Goal: Information Seeking & Learning: Find specific page/section

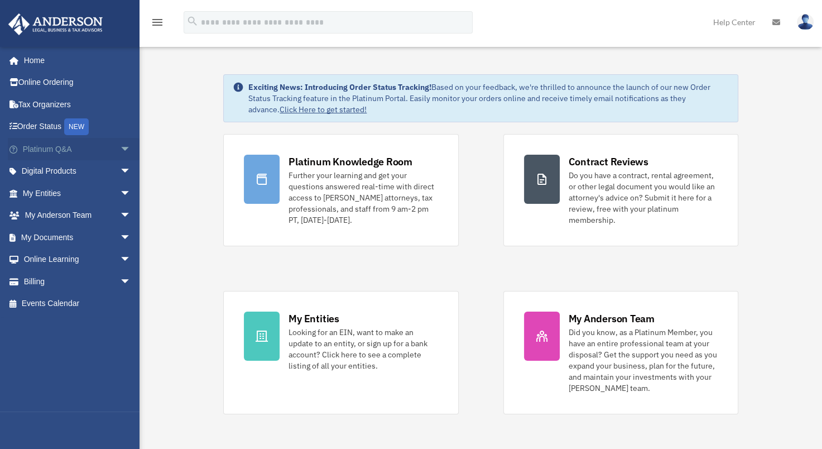
click at [120, 149] on span "arrow_drop_down" at bounding box center [131, 149] width 22 height 23
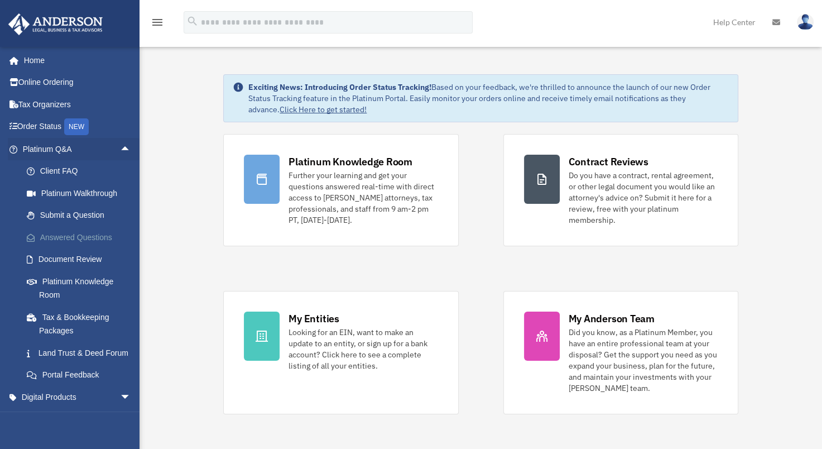
click at [81, 236] on link "Answered Questions" at bounding box center [82, 237] width 132 height 22
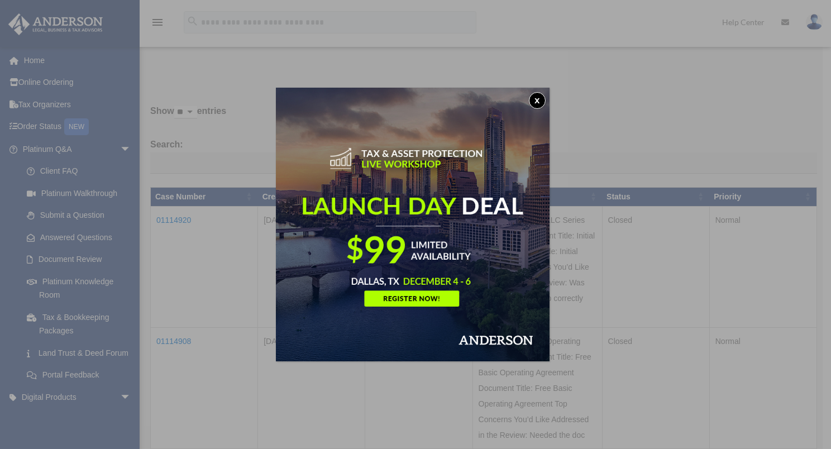
click at [538, 101] on button "x" at bounding box center [537, 100] width 17 height 17
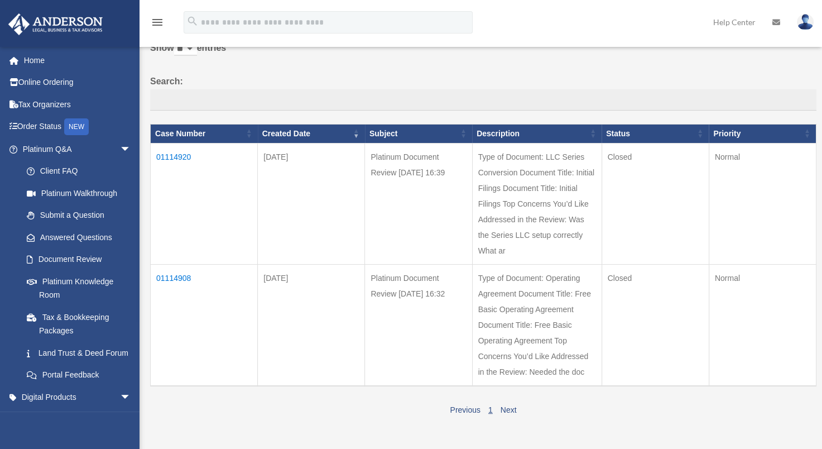
scroll to position [56, 0]
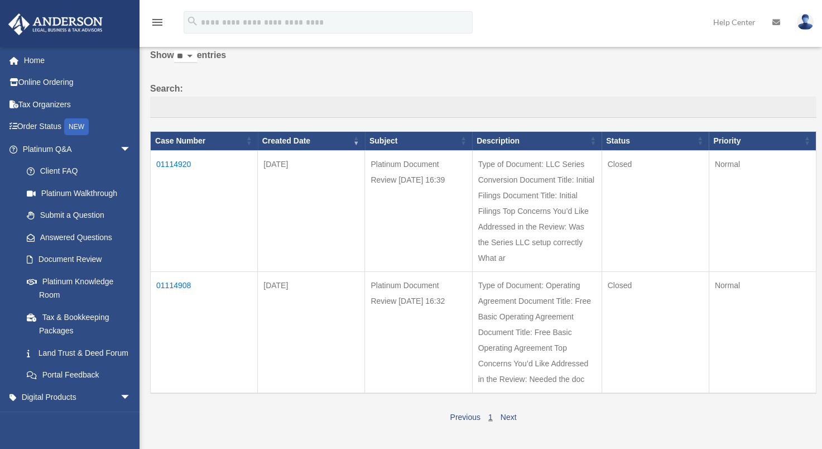
click at [188, 161] on td "01114920" at bounding box center [204, 210] width 107 height 121
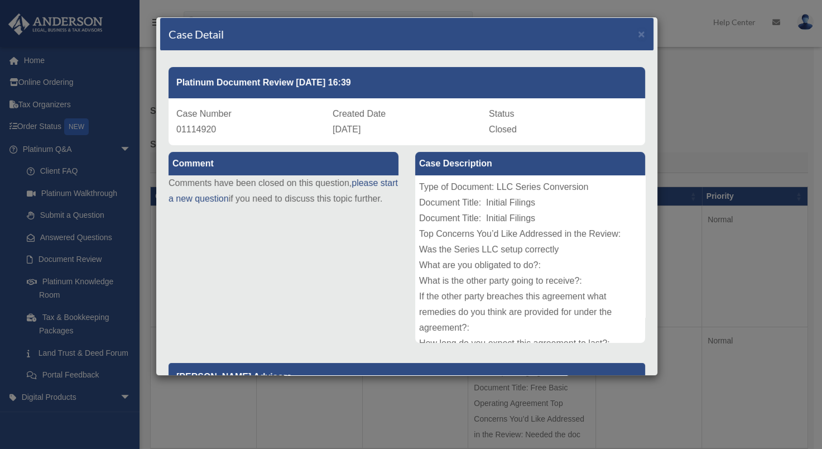
scroll to position [0, 0]
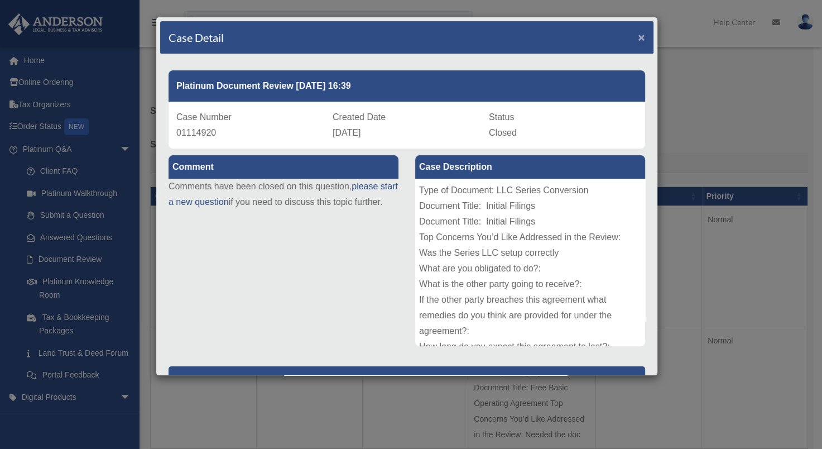
click at [638, 33] on span "×" at bounding box center [641, 37] width 7 height 13
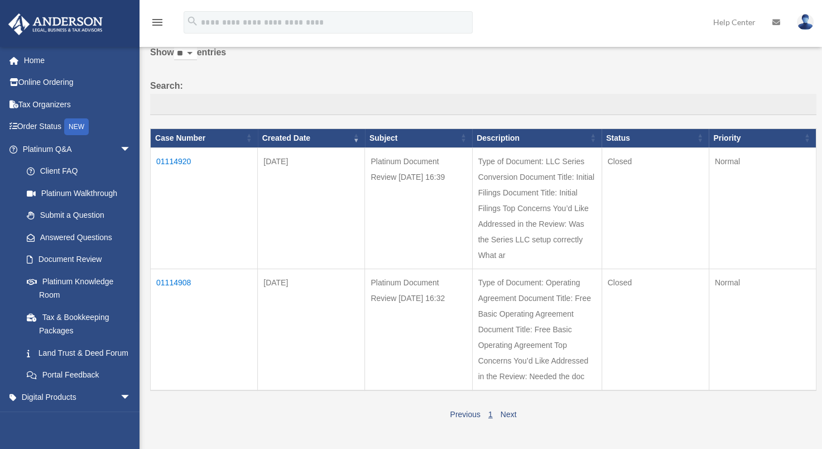
scroll to position [167, 0]
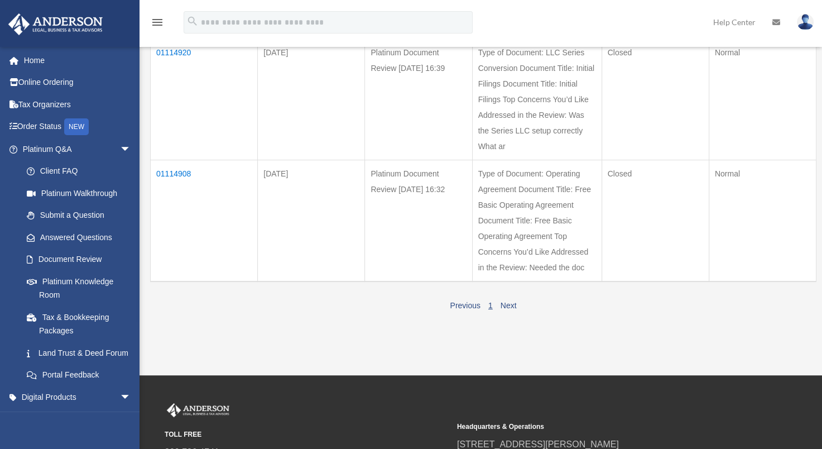
click at [178, 167] on td "01114908" at bounding box center [204, 221] width 107 height 122
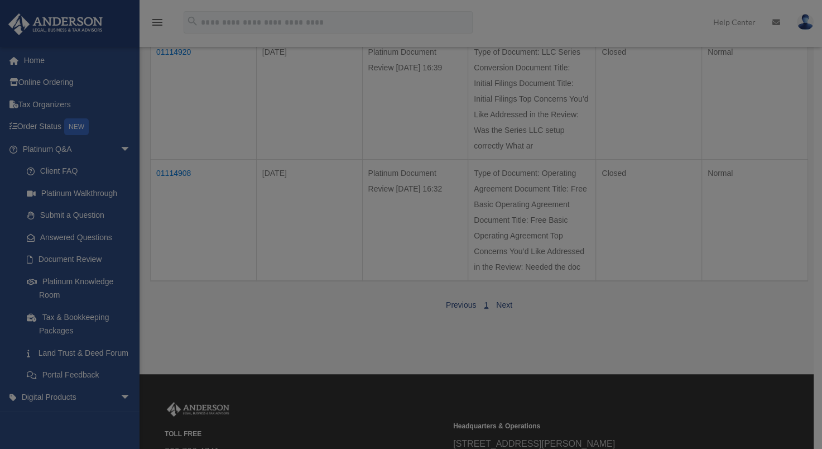
click at [178, 167] on body "X Get a chance to win 6 months of Platinum for free just by filling out this su…" at bounding box center [411, 208] width 822 height 751
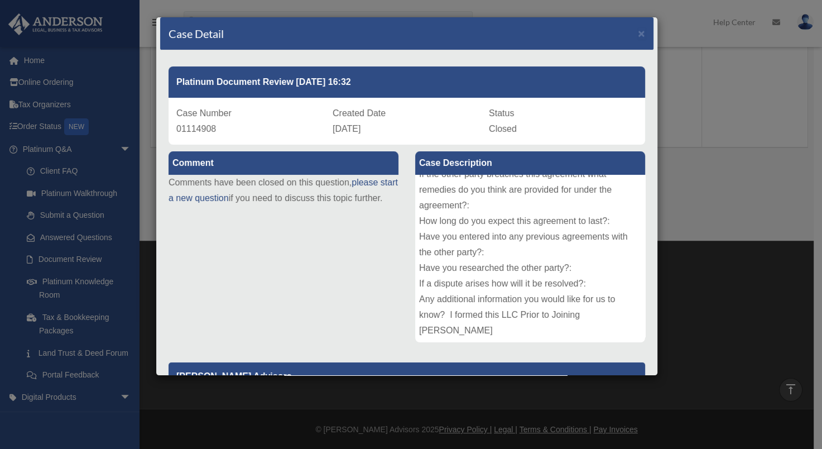
scroll to position [0, 0]
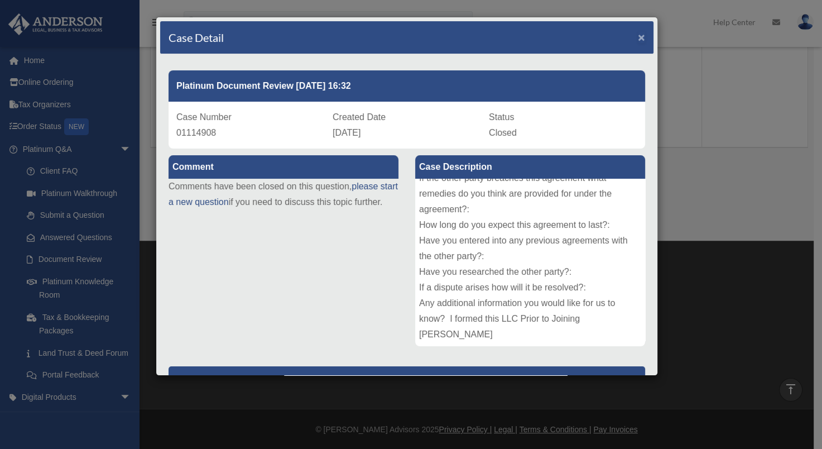
click at [638, 34] on span "×" at bounding box center [641, 37] width 7 height 13
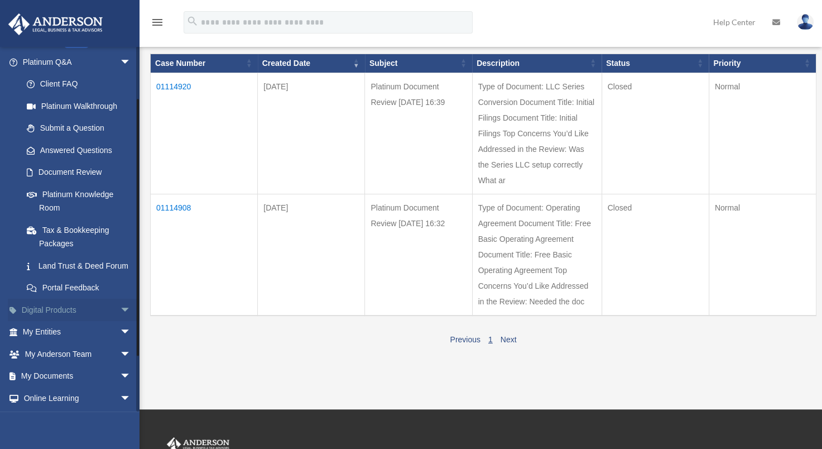
scroll to position [112, 0]
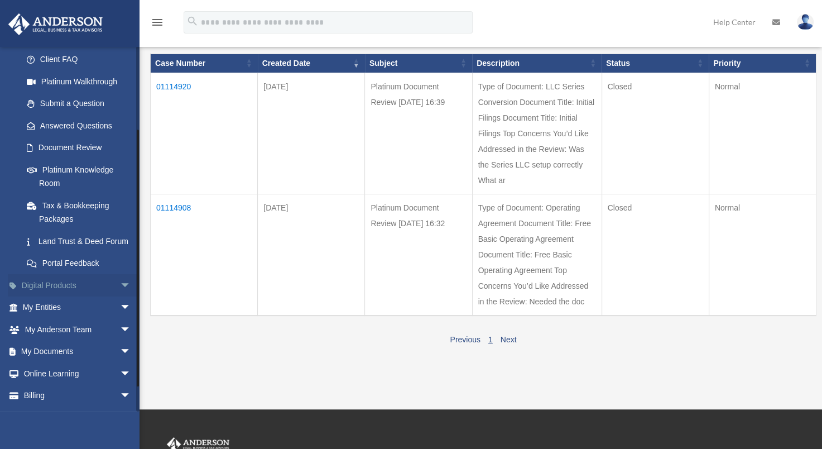
click at [120, 295] on span "arrow_drop_down" at bounding box center [131, 285] width 22 height 23
click at [120, 295] on span "arrow_drop_up" at bounding box center [131, 285] width 22 height 23
click at [120, 319] on span "arrow_drop_down" at bounding box center [131, 307] width 22 height 23
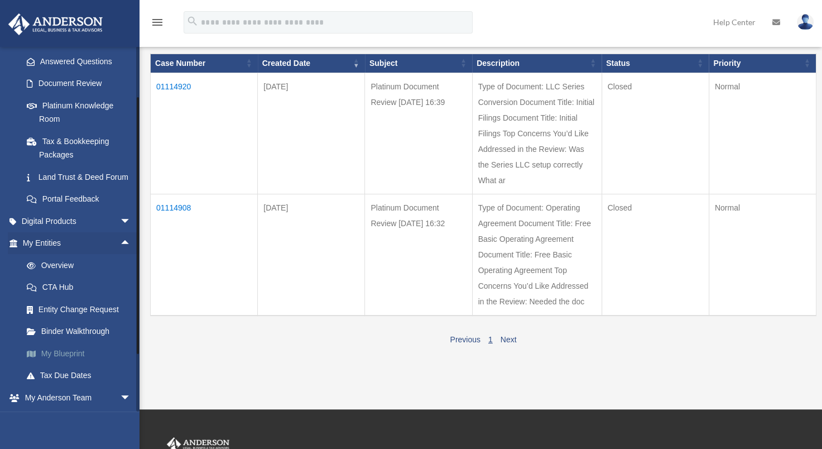
scroll to position [223, 0]
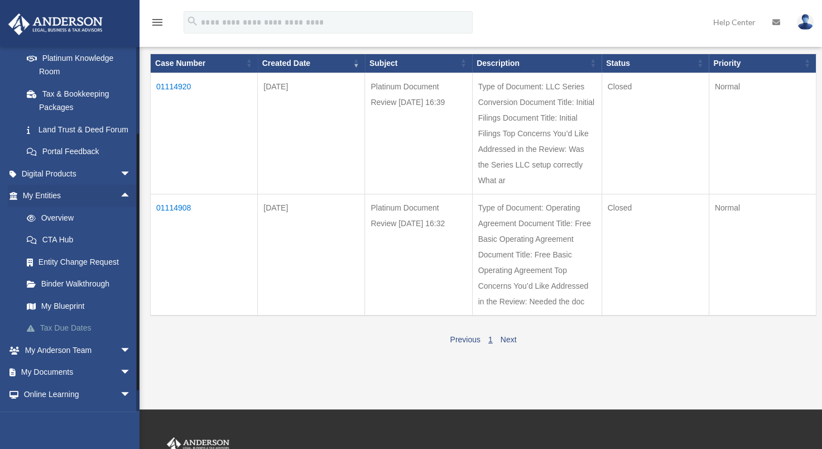
click at [66, 339] on link "Tax Due Dates" at bounding box center [82, 328] width 132 height 22
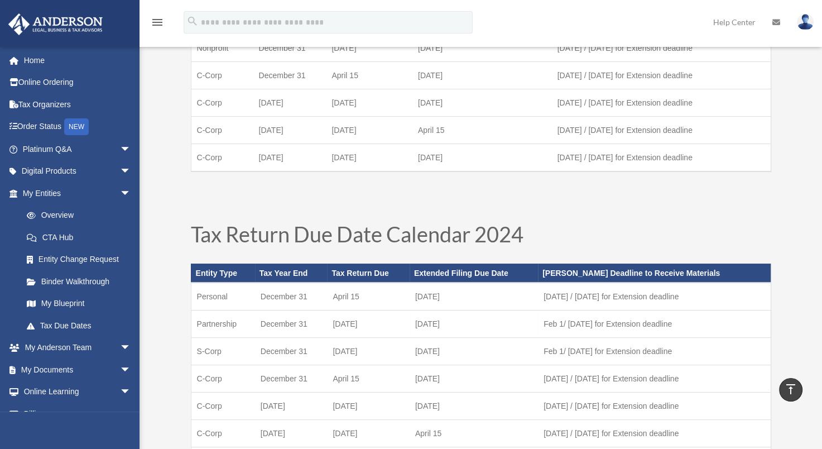
scroll to position [167, 0]
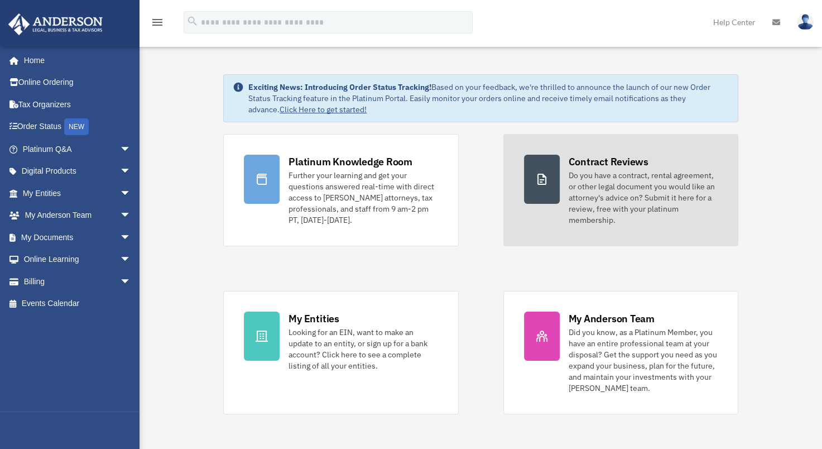
click at [597, 159] on div "Contract Reviews" at bounding box center [609, 162] width 80 height 14
